Goal: Check status: Check status

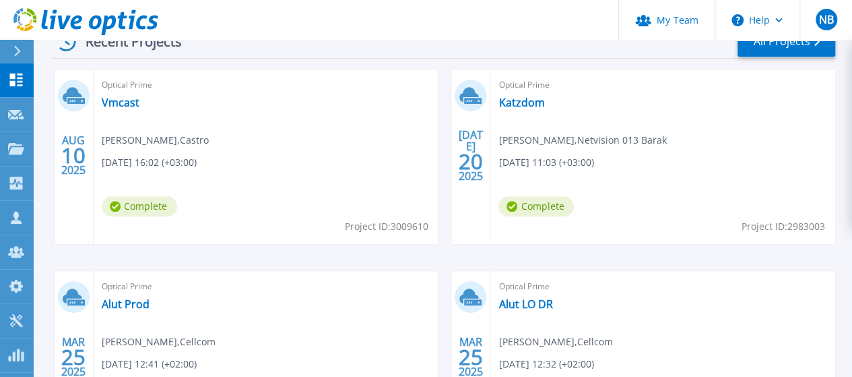
scroll to position [404, 0]
click at [115, 102] on link "Vmcast" at bounding box center [121, 101] width 38 height 13
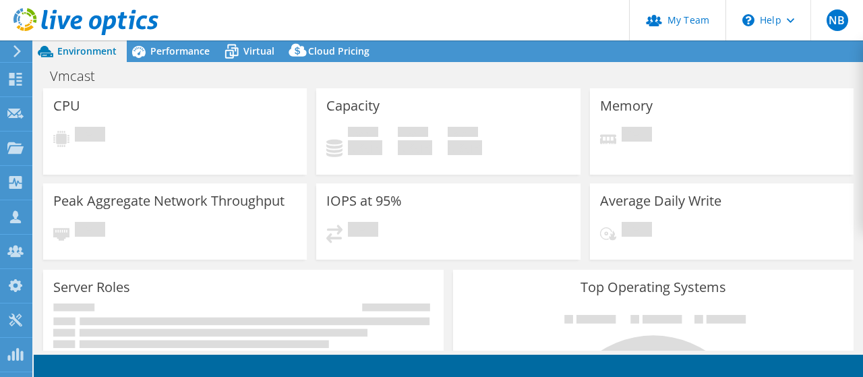
select select "USD"
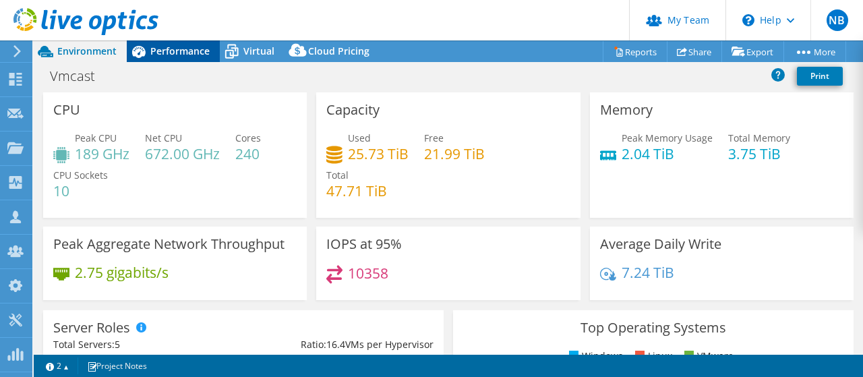
click at [178, 49] on span "Performance" at bounding box center [179, 50] width 59 height 13
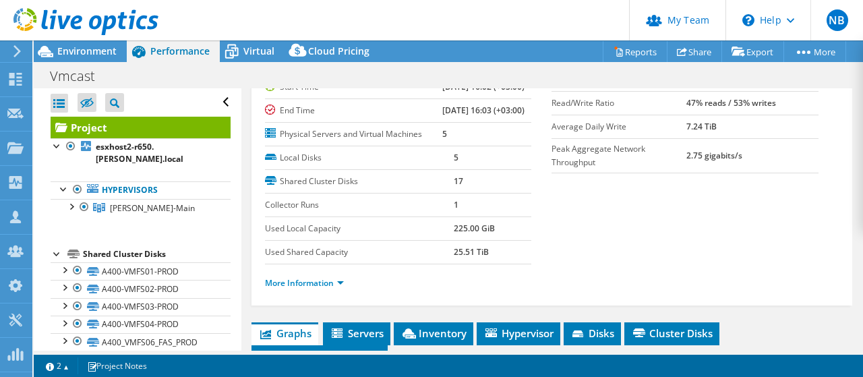
scroll to position [135, 0]
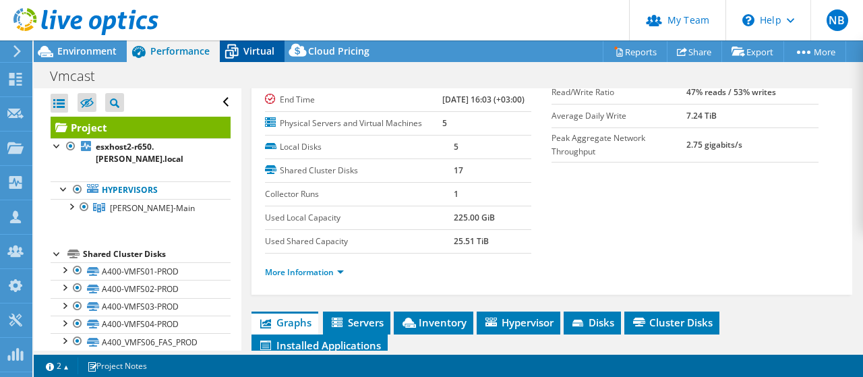
click at [253, 54] on span "Virtual" at bounding box center [258, 50] width 31 height 13
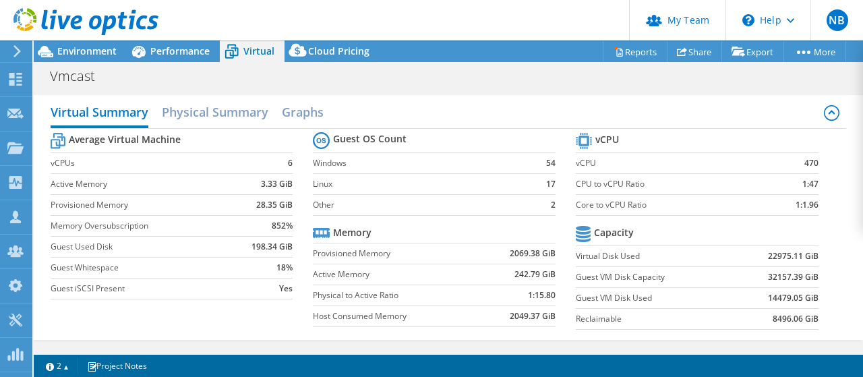
click at [546, 163] on b "54" at bounding box center [550, 162] width 9 height 13
copy b "54"
click at [183, 46] on span "Performance" at bounding box center [179, 50] width 59 height 13
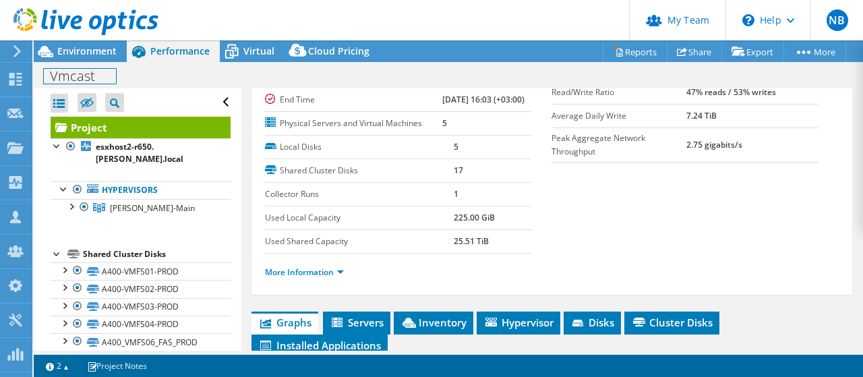
click at [103, 62] on div "Vmcast Print" at bounding box center [448, 75] width 829 height 26
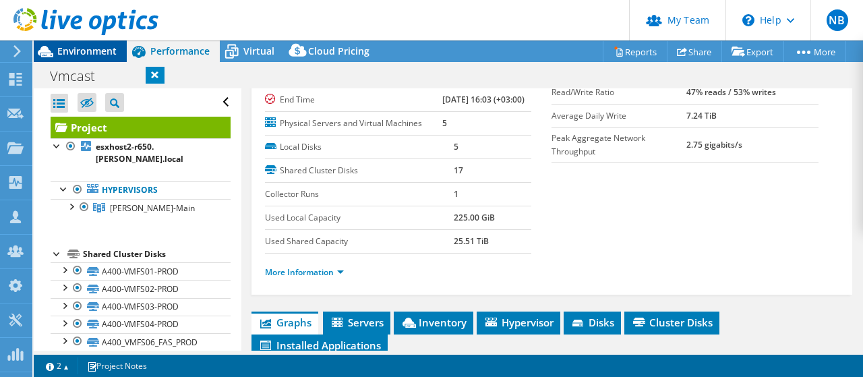
click at [98, 56] on span "Environment" at bounding box center [86, 50] width 59 height 13
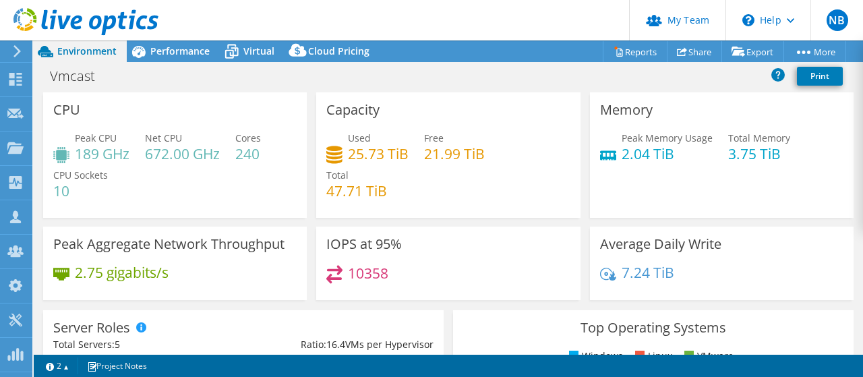
click at [385, 65] on div "Vmcast Print" at bounding box center [448, 75] width 829 height 25
